Goal: Transaction & Acquisition: Book appointment/travel/reservation

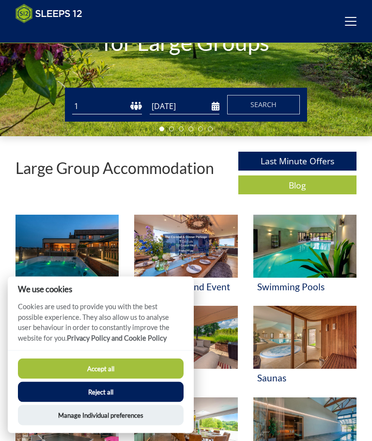
scroll to position [137, 0]
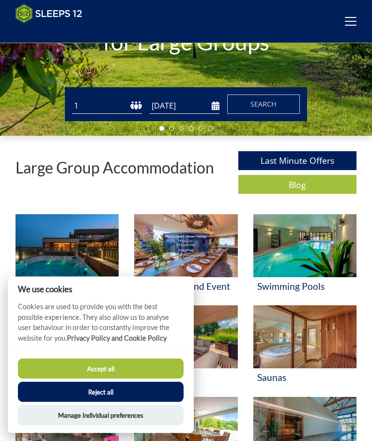
click at [177, 379] on button "Accept all" at bounding box center [101, 369] width 166 height 20
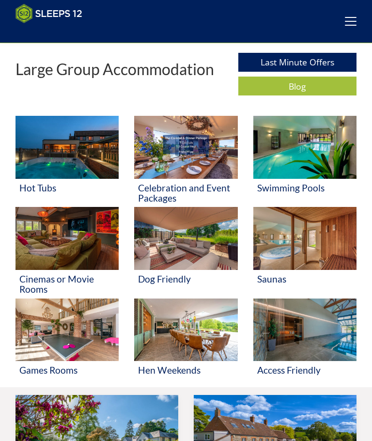
scroll to position [236, 0]
click at [214, 246] on img at bounding box center [185, 238] width 103 height 63
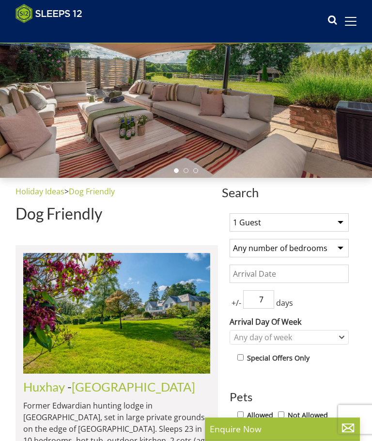
click at [343, 223] on select "1 Guest 2 Guests 3 Guests 4 Guests 5 Guests 6 Guests 7 Guests 8 Guests 9 Guests…" at bounding box center [289, 223] width 119 height 18
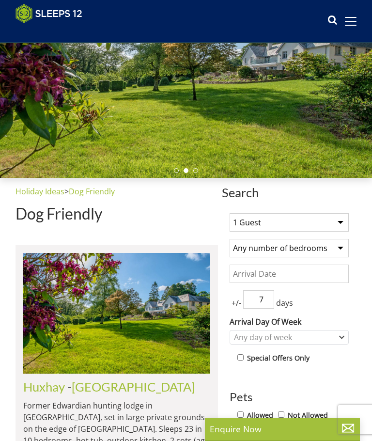
select select "10"
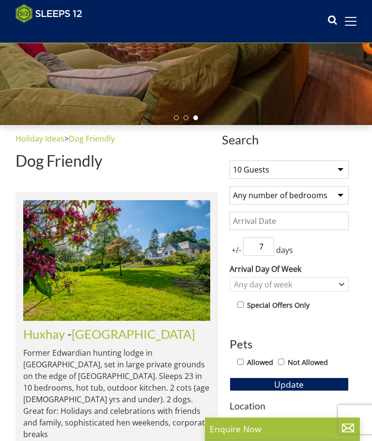
scroll to position [149, 0]
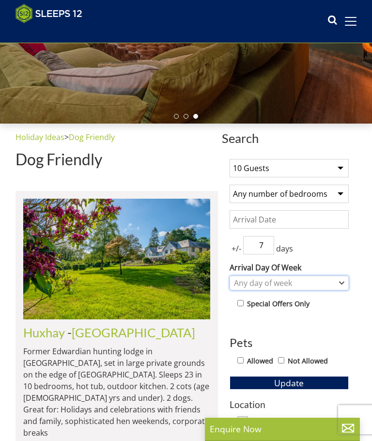
click at [338, 286] on div "Any day of week" at bounding box center [289, 283] width 119 height 15
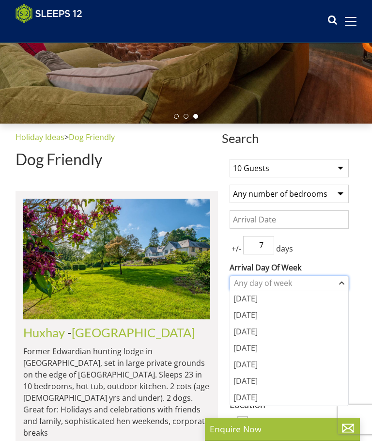
click at [339, 284] on icon "Combobox" at bounding box center [341, 283] width 5 height 6
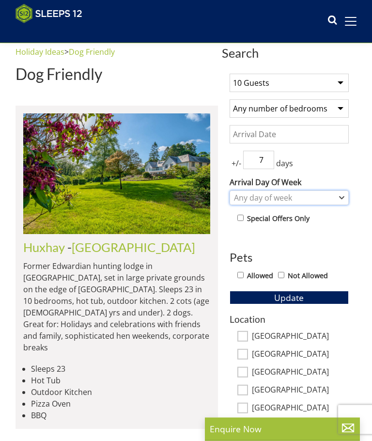
scroll to position [235, 0]
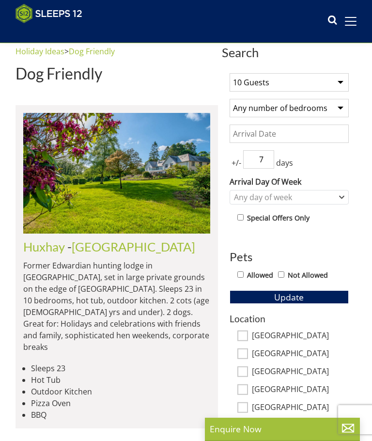
click at [243, 278] on input "Allowed" at bounding box center [241, 275] width 6 height 6
checkbox input "true"
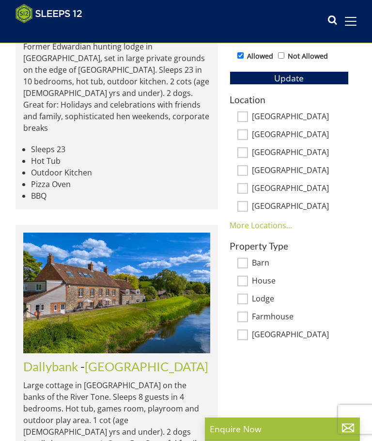
scroll to position [454, 0]
click at [267, 300] on label "Lodge" at bounding box center [300, 299] width 97 height 11
click at [248, 300] on input "Lodge" at bounding box center [243, 299] width 11 height 11
checkbox input "true"
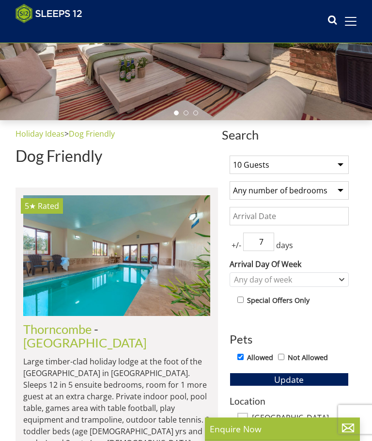
scroll to position [152, 0]
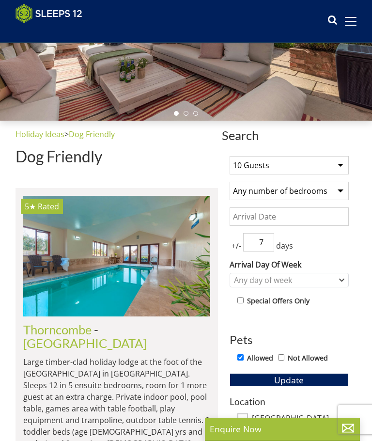
click at [338, 192] on select "Any number of bedrooms 3 Bedrooms 4 Bedrooms 5 Bedrooms 6 Bedrooms 7 Bedrooms 8…" at bounding box center [289, 191] width 119 height 18
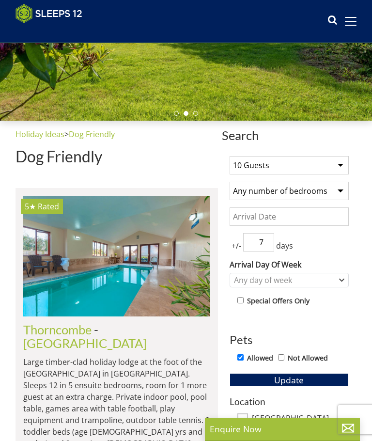
select select "6"
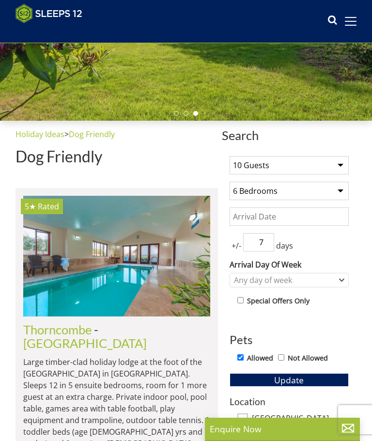
click at [352, 241] on div "1 Guest 2 Guests 3 Guests 4 Guests 5 Guests 6 Guests 7 Guests 8 Guests 9 Guests…" at bounding box center [289, 344] width 135 height 393
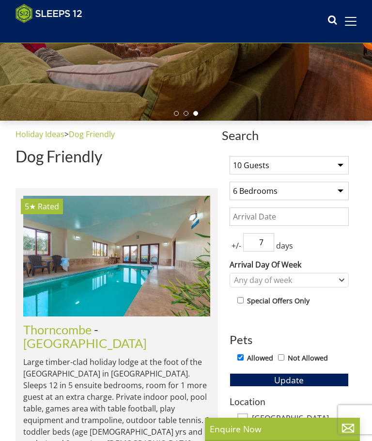
click at [331, 214] on input "Date" at bounding box center [289, 217] width 119 height 18
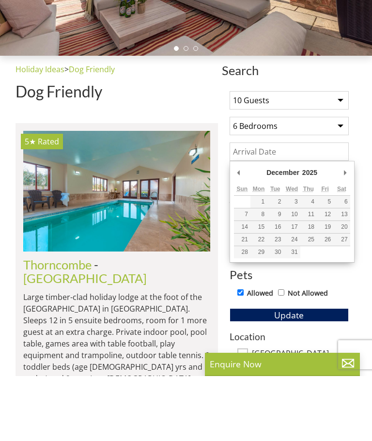
type input "[DATE]"
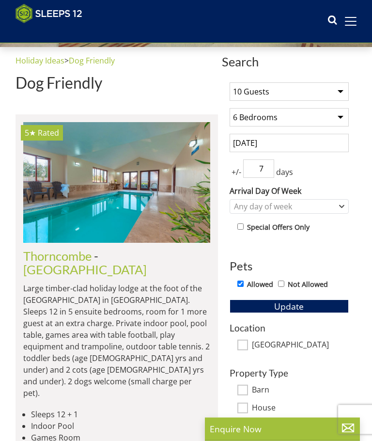
scroll to position [226, 0]
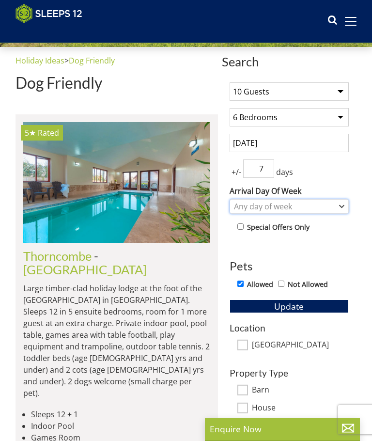
click at [339, 208] on div "Any day of week" at bounding box center [289, 206] width 119 height 15
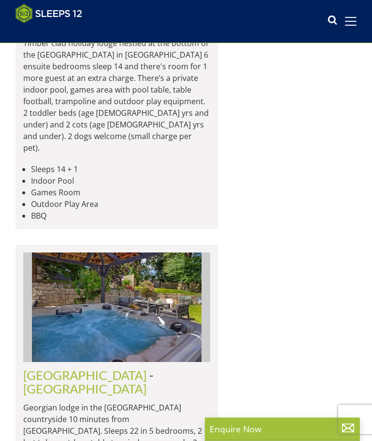
scroll to position [1923, 0]
